Goal: Task Accomplishment & Management: Use online tool/utility

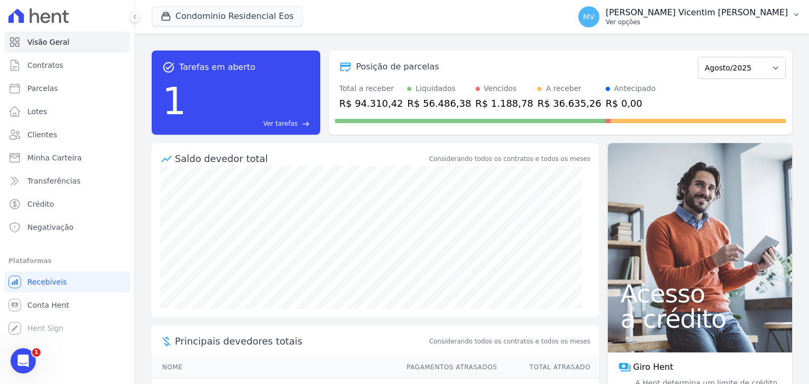
click at [720, 12] on p "[PERSON_NAME] Vicentim [PERSON_NAME]" at bounding box center [696, 12] width 182 height 11
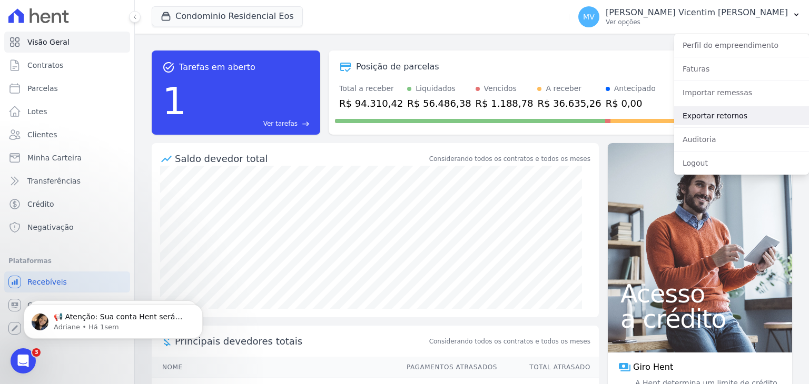
click at [722, 109] on link "Exportar retornos" at bounding box center [741, 115] width 135 height 19
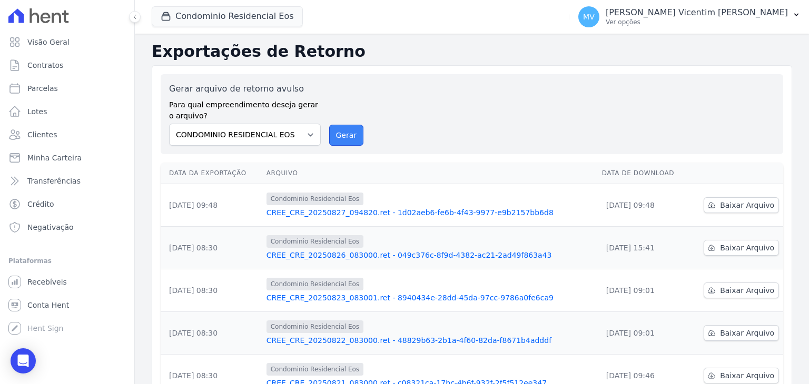
click at [335, 133] on button "Gerar" at bounding box center [346, 135] width 35 height 21
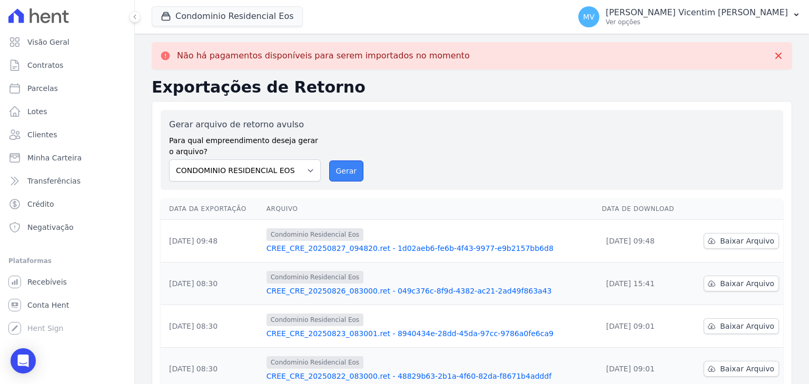
click at [353, 161] on button "Gerar" at bounding box center [346, 171] width 35 height 21
click at [253, 22] on button "Condominio Residencial Eos" at bounding box center [227, 16] width 151 height 20
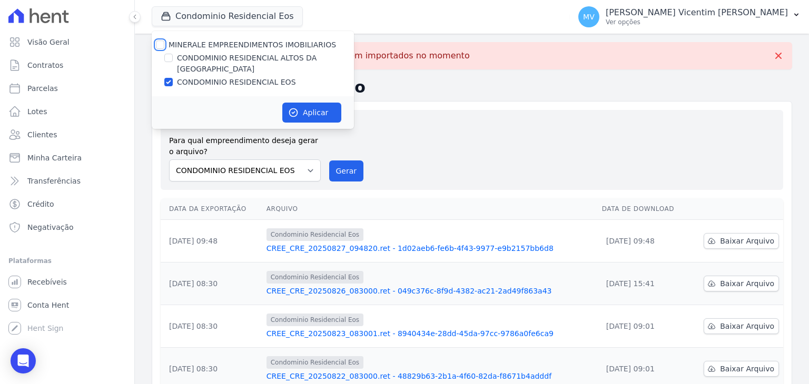
click at [160, 43] on input "MINERALE EMPREENDIMENTOS IMOBILIARIOS" at bounding box center [160, 45] width 8 height 8
checkbox input "true"
click at [159, 41] on input "MINERALE EMPREENDIMENTOS IMOBILIARIOS" at bounding box center [160, 45] width 8 height 8
checkbox input "false"
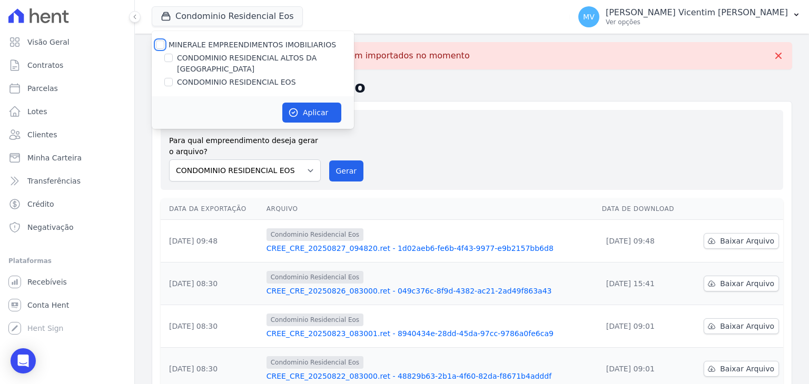
checkbox input "false"
click at [171, 57] on input "CONDOMINIO RESIDENCIAL ALTOS DA [GEOGRAPHIC_DATA]" at bounding box center [168, 58] width 8 height 8
checkbox input "true"
click at [300, 103] on button "Aplicar" at bounding box center [311, 113] width 59 height 20
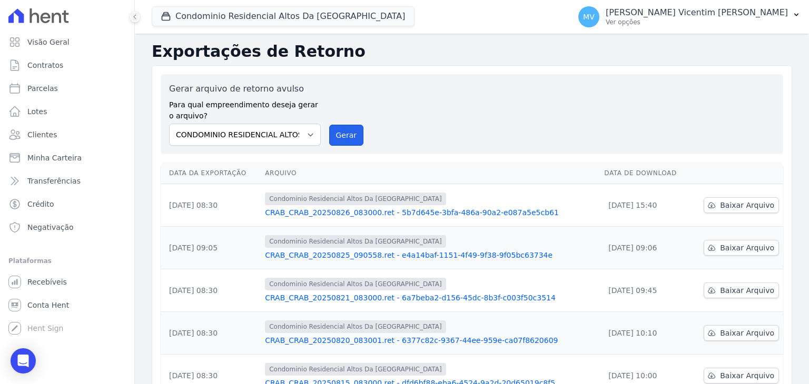
drag, startPoint x: 346, startPoint y: 132, endPoint x: 430, endPoint y: 95, distance: 91.9
click at [345, 132] on button "Gerar" at bounding box center [346, 135] width 35 height 21
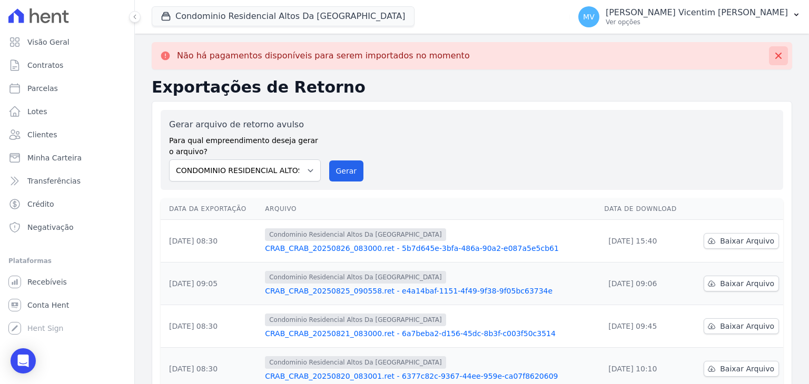
click at [775, 54] on icon at bounding box center [778, 56] width 6 height 6
